Goal: Transaction & Acquisition: Purchase product/service

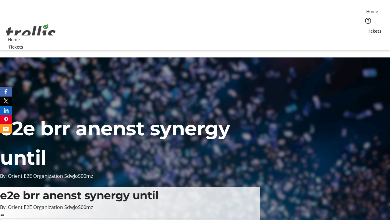
click at [367, 28] on span "Tickets" at bounding box center [374, 31] width 15 height 6
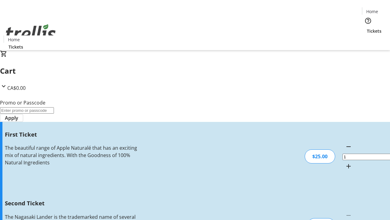
type input "2"
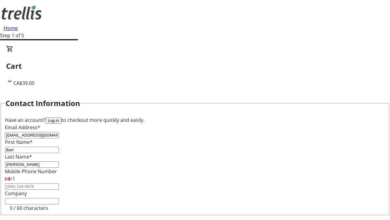
type input "[PERSON_NAME]"
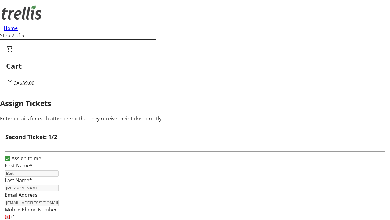
type input "[PERSON_NAME]"
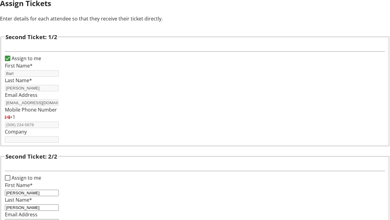
type input "[PERSON_NAME][EMAIL_ADDRESS][PERSON_NAME][DOMAIN_NAME]"
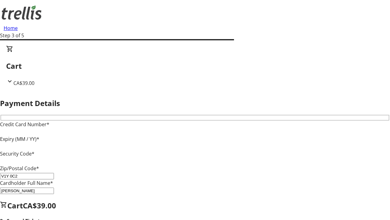
type input "V1Y 0C2"
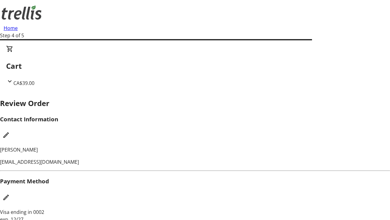
click at [10, 131] on mat-icon "Edit Contact Information" at bounding box center [5, 134] width 7 height 7
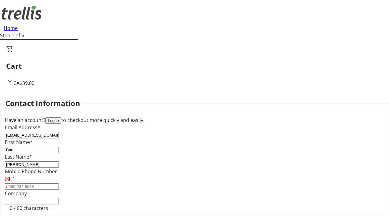
type input "[EMAIL_ADDRESS][DOMAIN_NAME]"
type input "Clovis"
type input "[PERSON_NAME]"
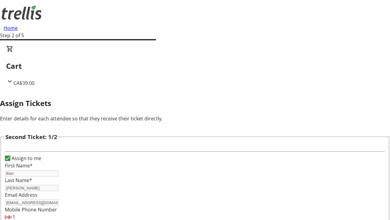
type input "New"
type input "Name"
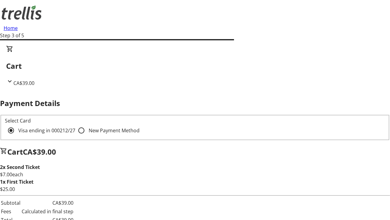
click at [75, 124] on input "New Payment Method" at bounding box center [81, 130] width 12 height 12
radio input "true"
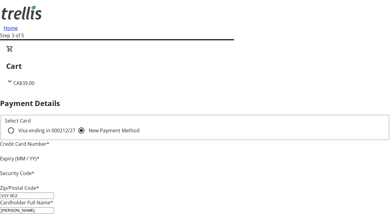
type input "V1Y 0C2"
